Goal: Information Seeking & Learning: Check status

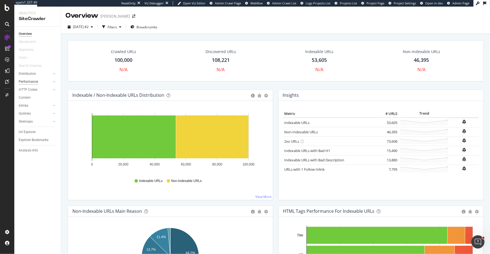
click at [32, 80] on div "Performance" at bounding box center [28, 82] width 19 height 6
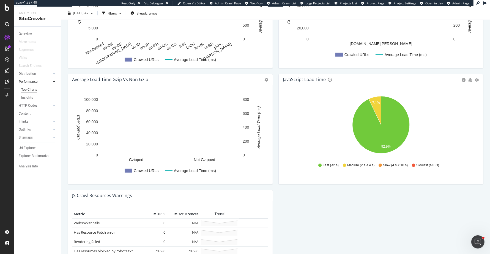
scroll to position [382, 0]
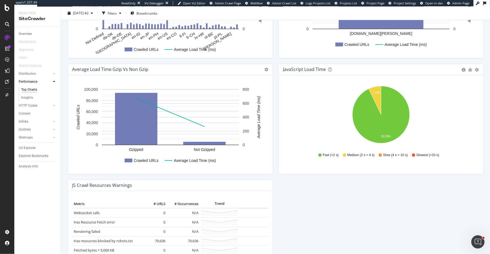
click at [274, 57] on div "Average Load Time by Language Chart (by Value) Table Expand Export as CSV Expor…" at bounding box center [170, 6] width 211 height 116
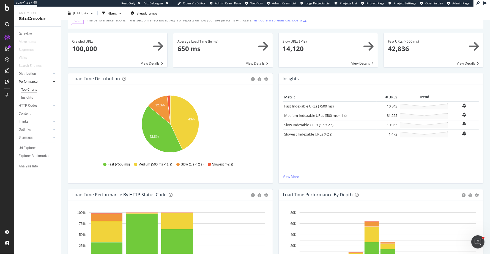
scroll to position [0, 0]
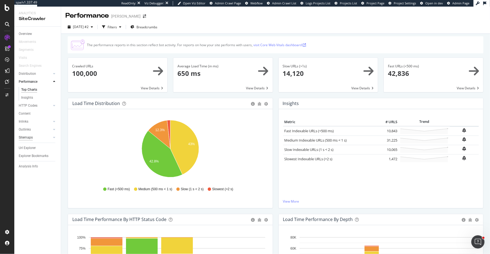
click at [29, 137] on div "Sitemaps" at bounding box center [26, 138] width 14 height 6
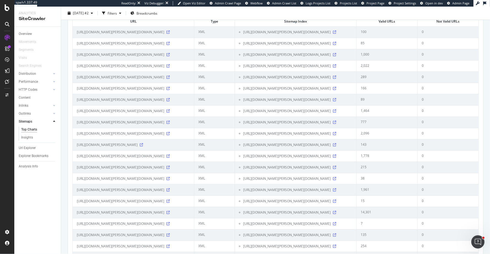
scroll to position [706, 0]
click at [336, 67] on icon at bounding box center [334, 65] width 3 height 3
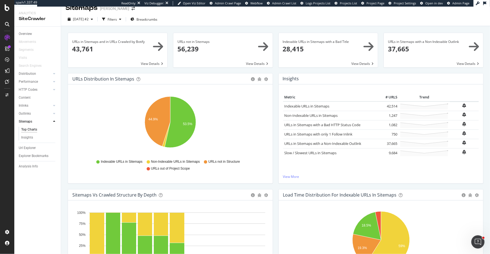
scroll to position [0, 0]
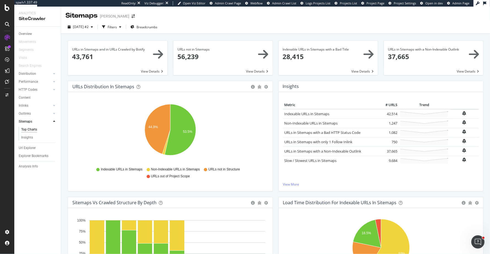
click at [62, 75] on div "URLs in Sitemaps and in URLs Crawled by Botify × Close Chart main-metric-sitema…" at bounding box center [275, 158] width 429 height 248
click at [274, 41] on div "URLs not in Sitemaps × Close Chart main-metric-sitemaps-urls-only-structure - A…" at bounding box center [222, 60] width 105 height 40
